Goal: Information Seeking & Learning: Learn about a topic

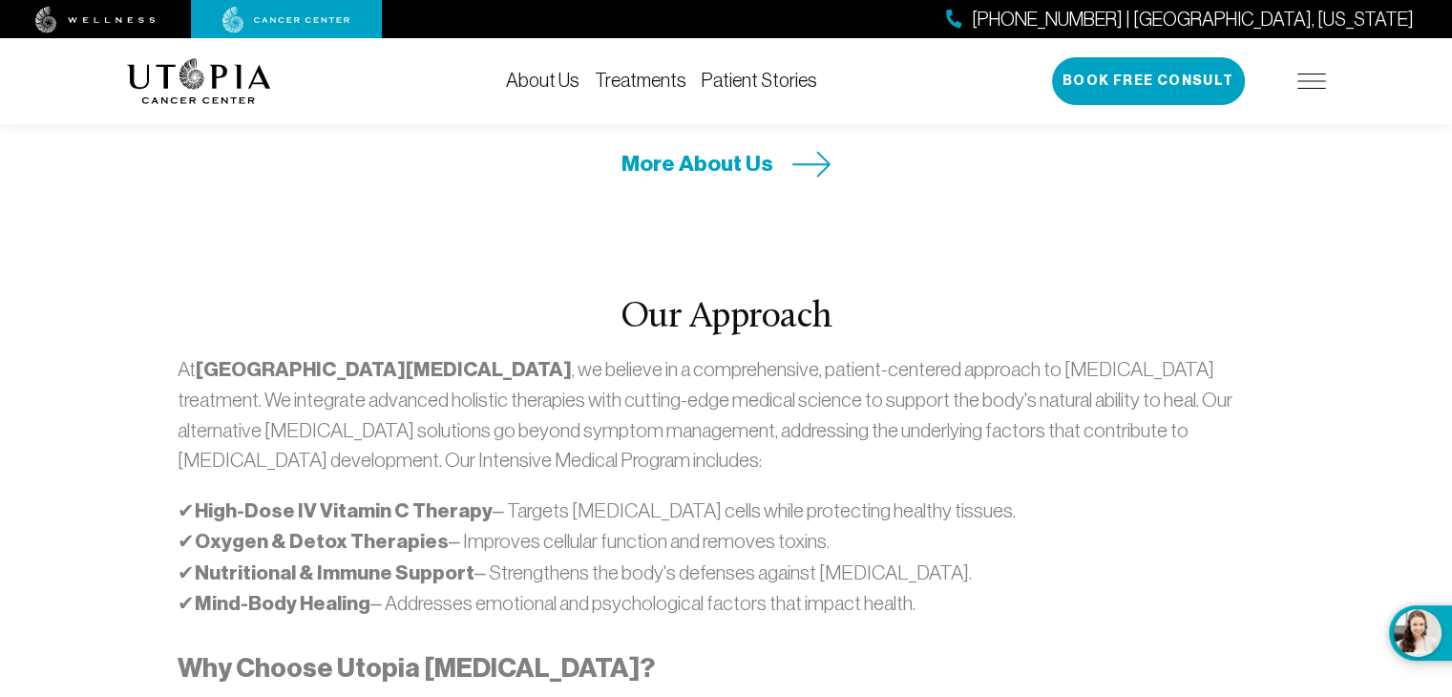
scroll to position [955, 0]
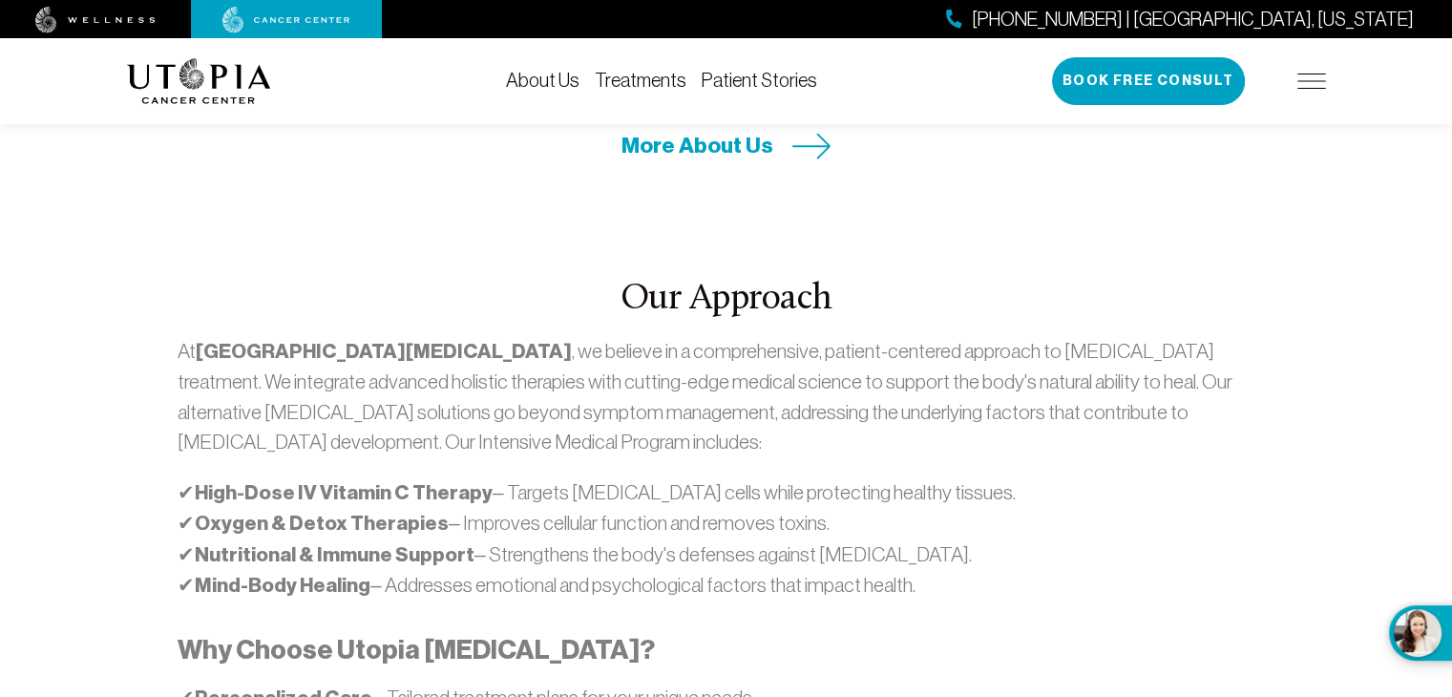
click at [630, 85] on link "Treatments" at bounding box center [641, 80] width 92 height 21
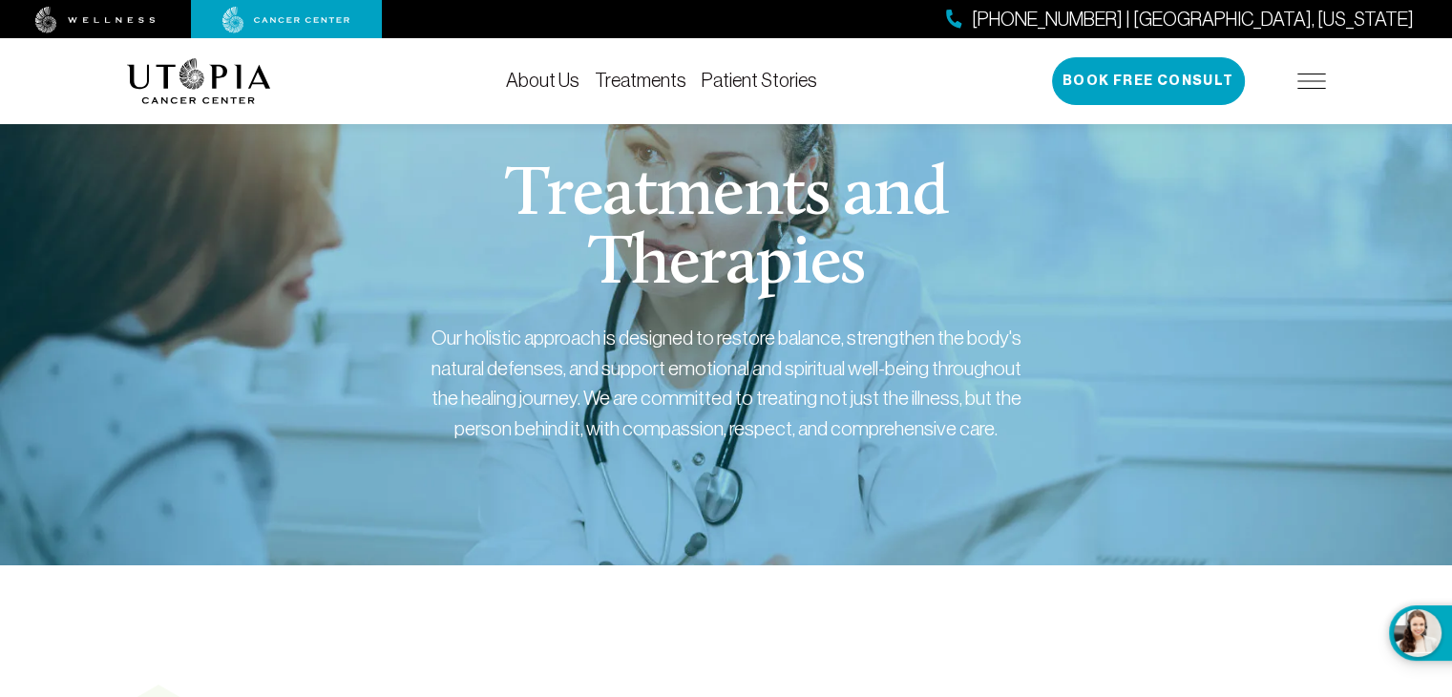
click at [634, 74] on link "Treatments" at bounding box center [641, 80] width 92 height 21
click at [1316, 71] on div "[PHONE_NUMBER] | [GEOGRAPHIC_DATA], [US_STATE] Book Free Consult" at bounding box center [1189, 81] width 274 height 48
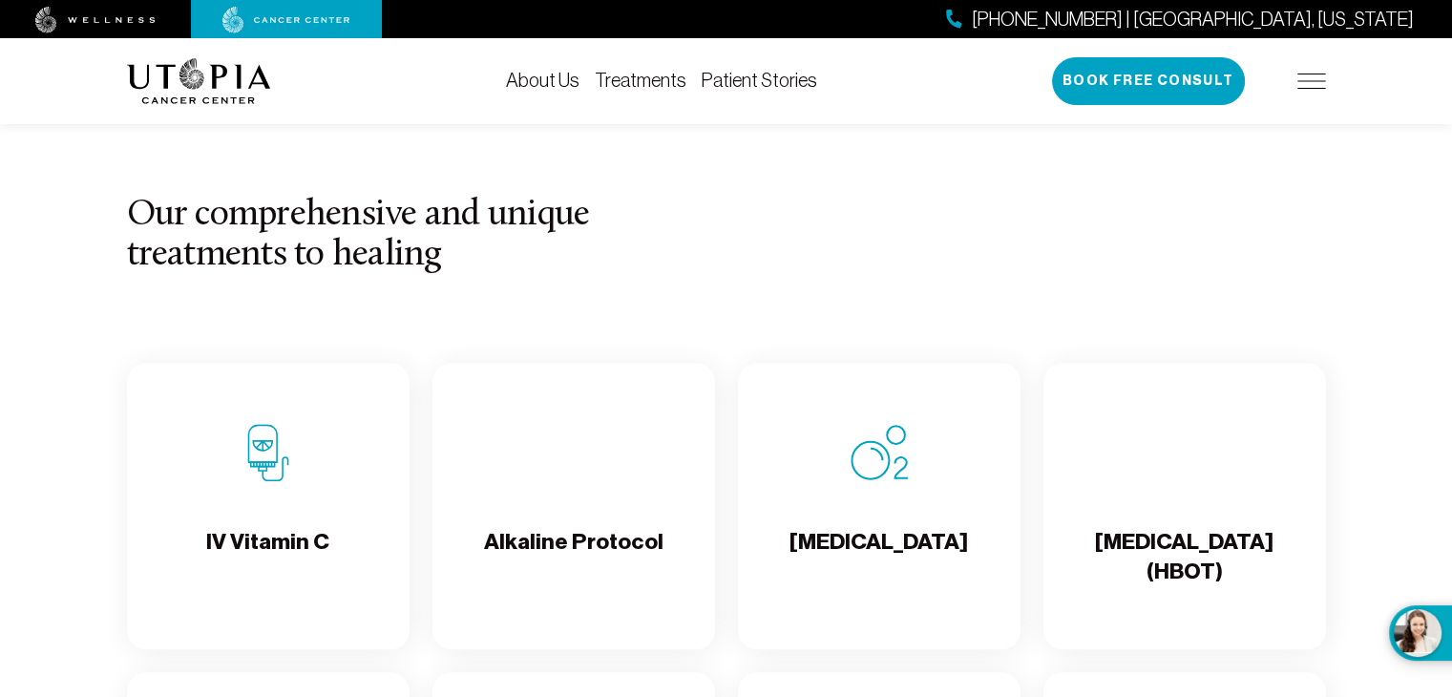
scroll to position [1719, 0]
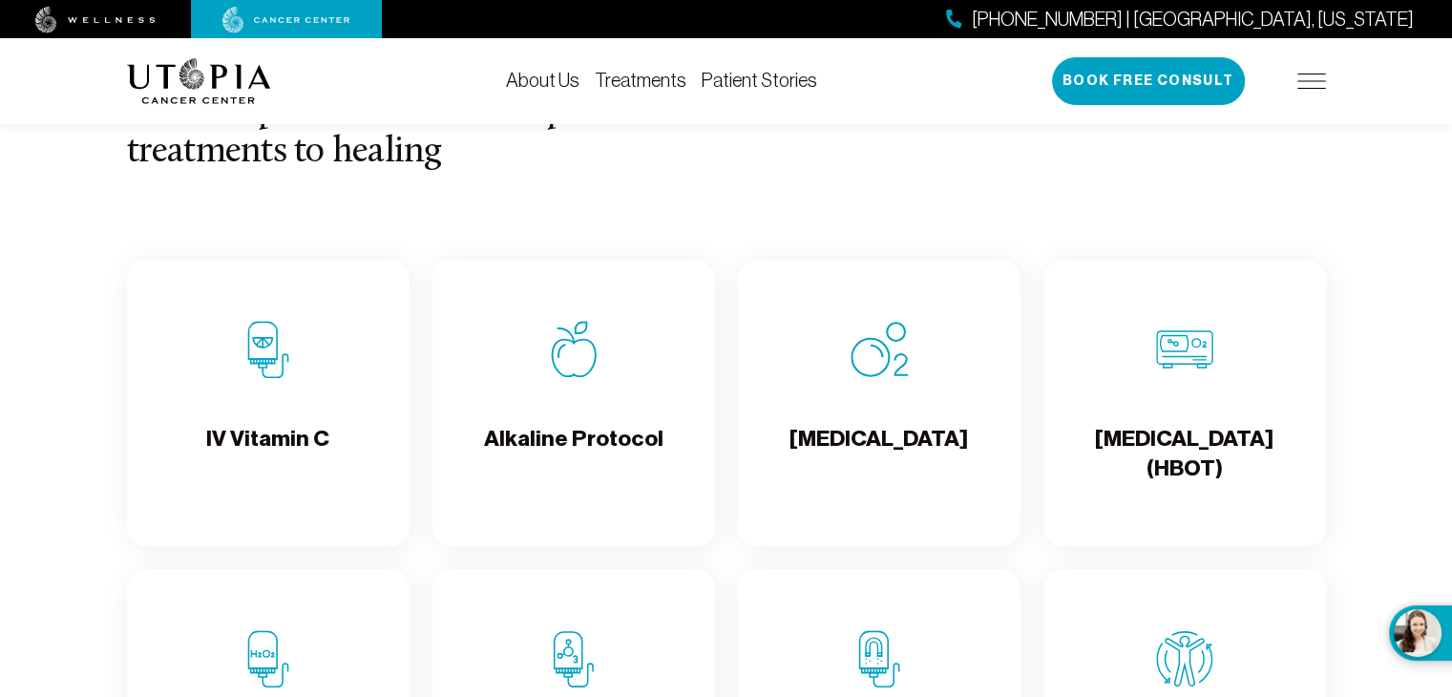
click at [235, 443] on div "IV Vitamin C" at bounding box center [268, 403] width 283 height 286
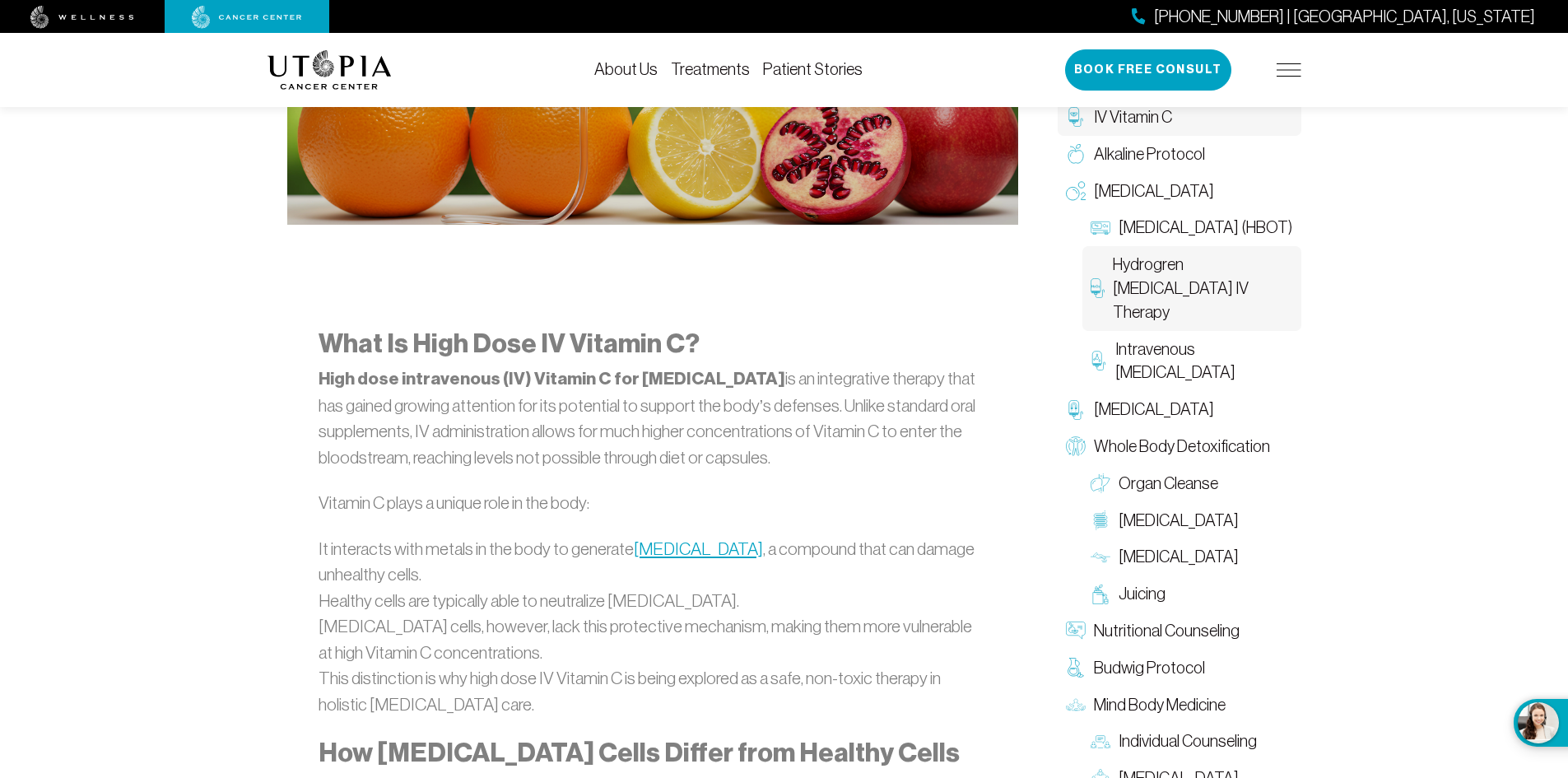
scroll to position [741, 0]
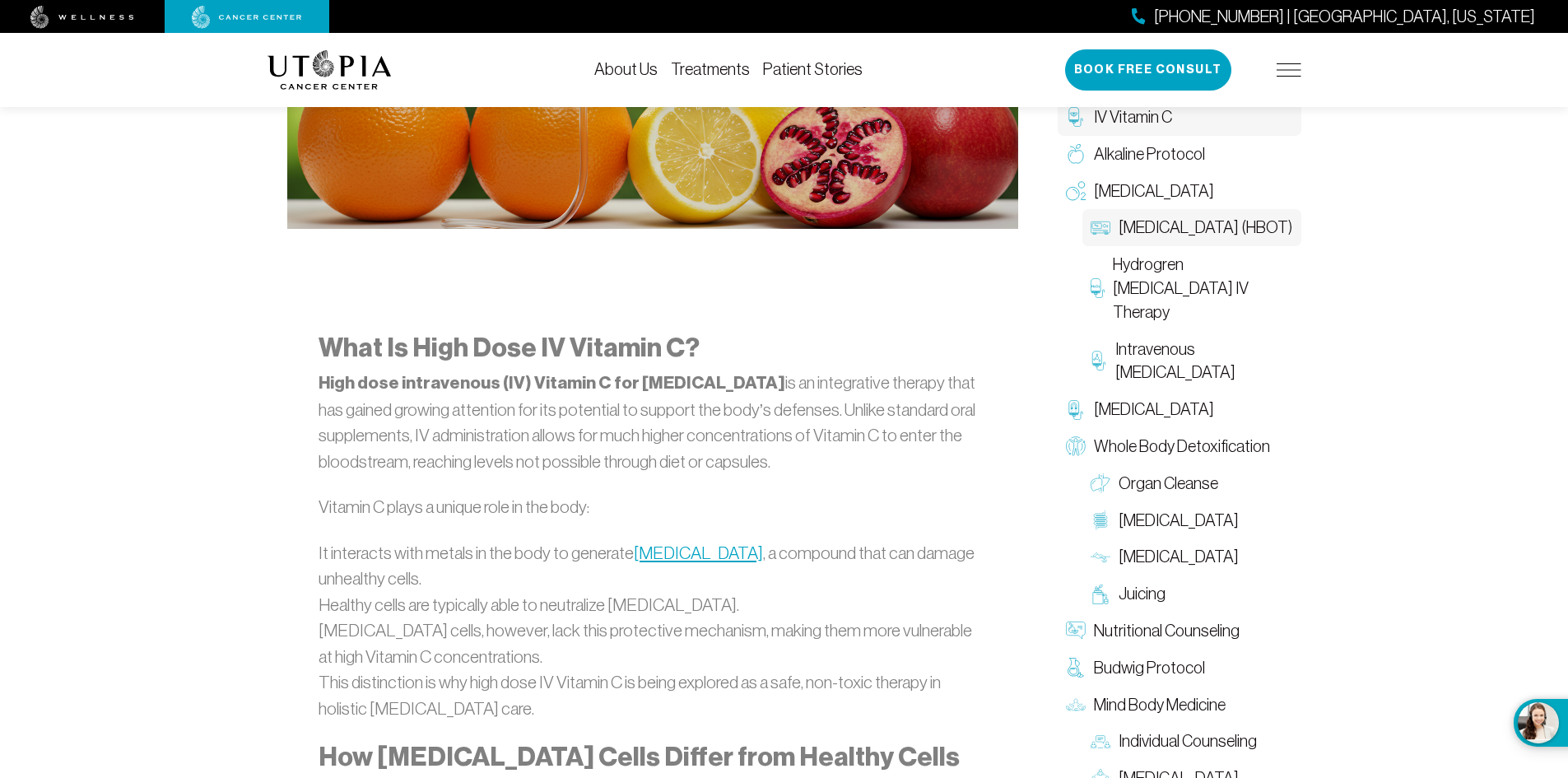
click at [1209, 240] on span "[MEDICAL_DATA] (HBOT)" at bounding box center [1204, 228] width 173 height 24
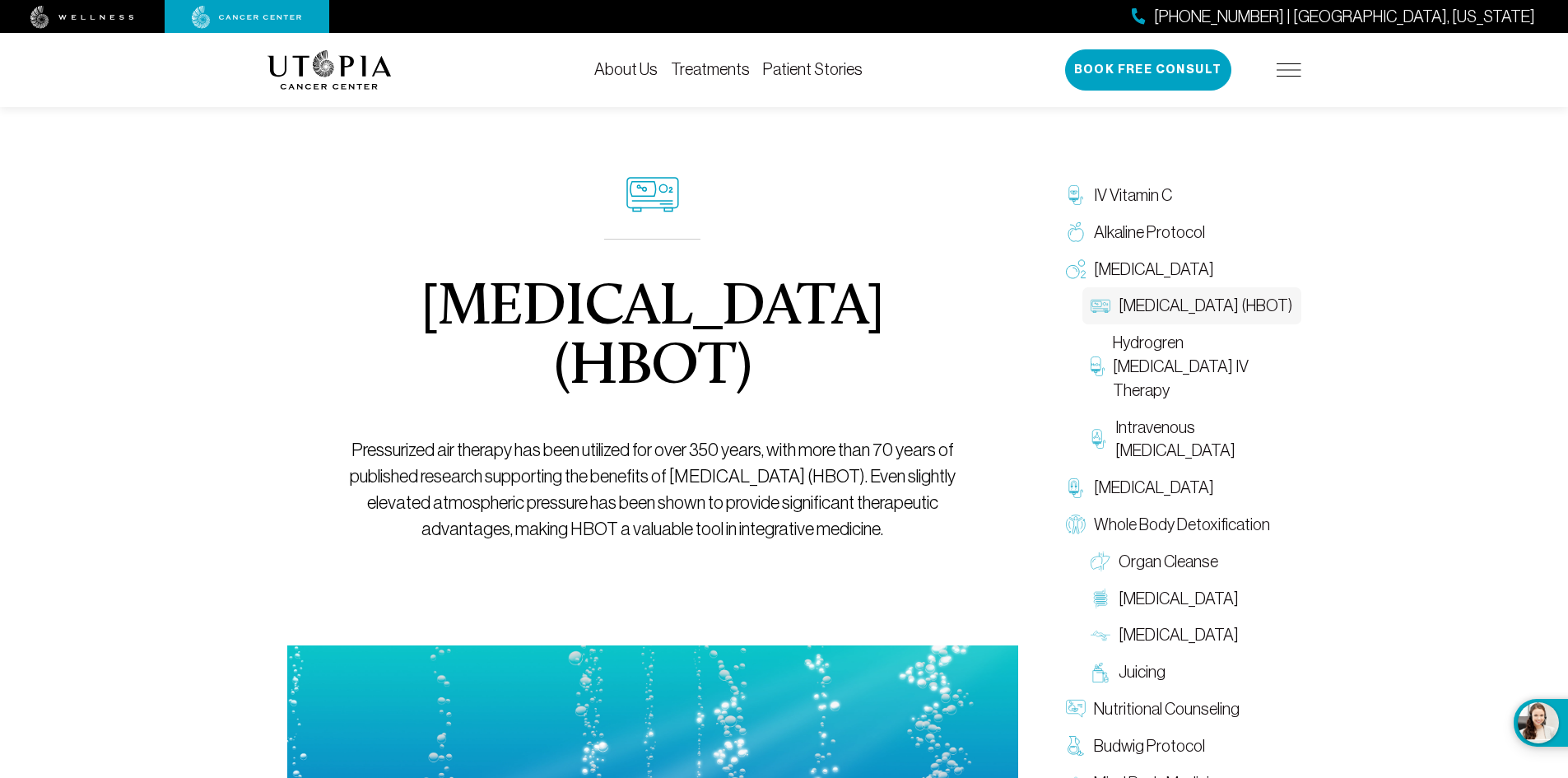
click at [815, 74] on link "Patient Stories" at bounding box center [813, 69] width 100 height 18
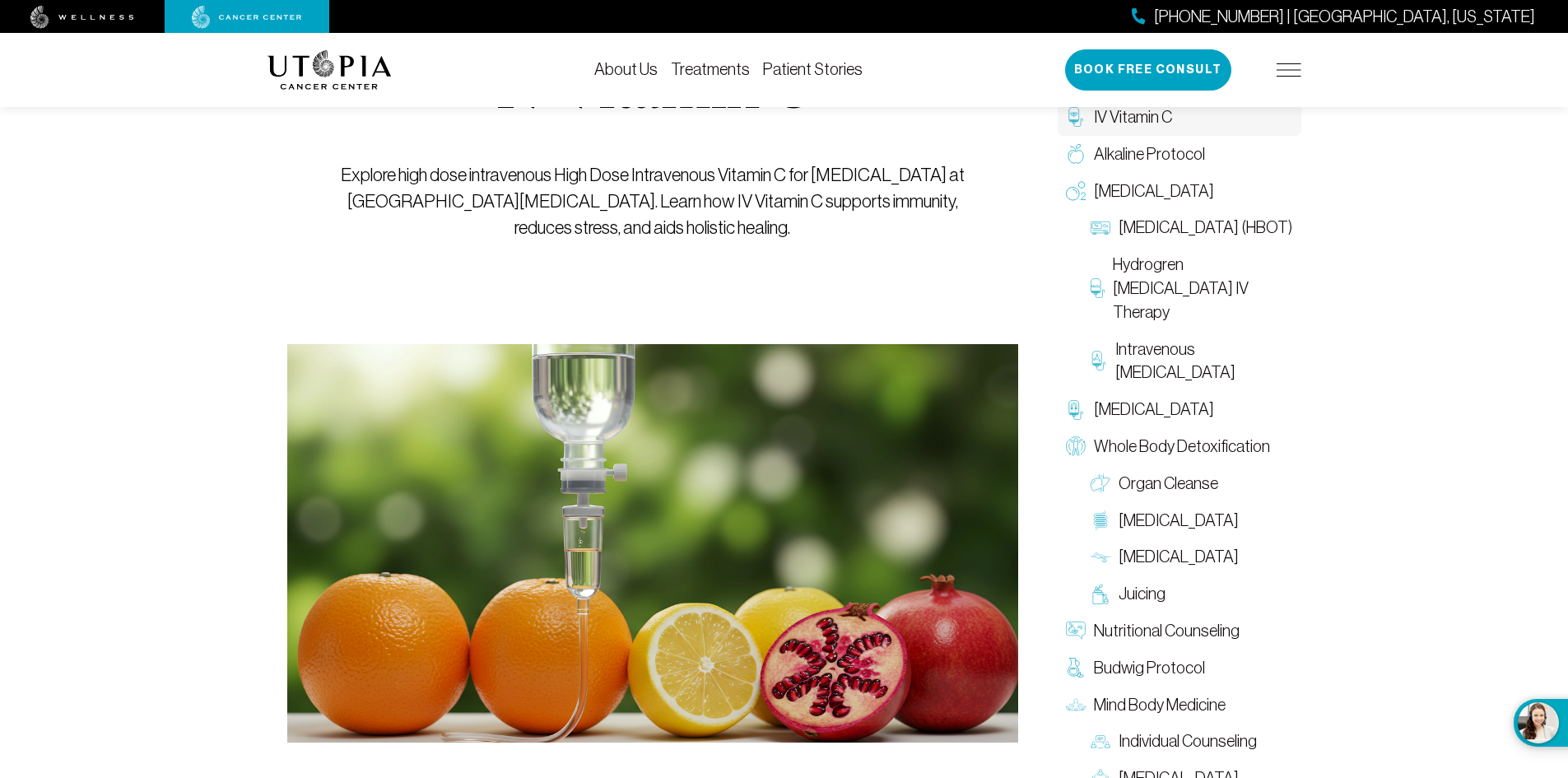
scroll to position [165, 0]
